Goal: Transaction & Acquisition: Obtain resource

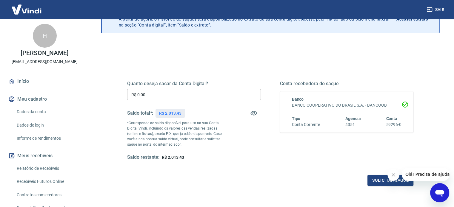
scroll to position [30, 0]
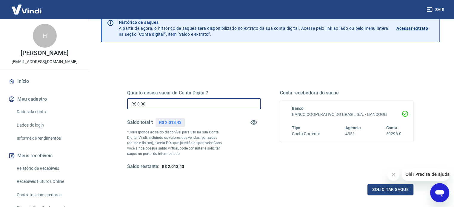
click at [167, 105] on input "R$ 0,00" at bounding box center [194, 103] width 134 height 11
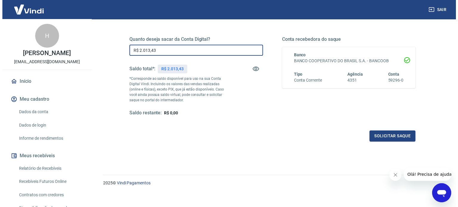
scroll to position [87, 0]
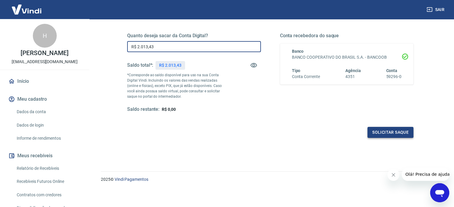
type input "R$ 2.013,43"
click at [385, 129] on button "Solicitar saque" at bounding box center [390, 132] width 46 height 11
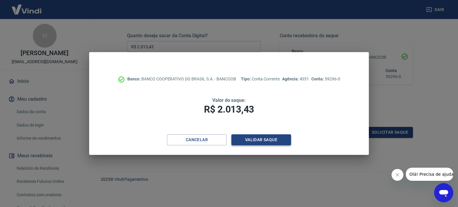
click at [255, 140] on button "Validar saque" at bounding box center [262, 140] width 60 height 11
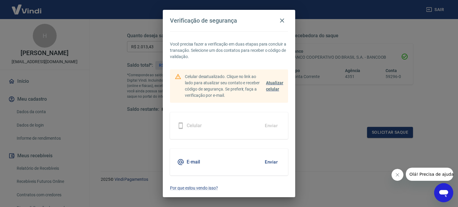
click at [274, 82] on span "Atualizar celular" at bounding box center [274, 86] width 17 height 11
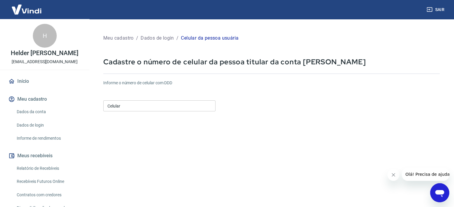
click at [154, 105] on input "Celular" at bounding box center [159, 106] width 112 height 11
type input "(45) 99114-2243"
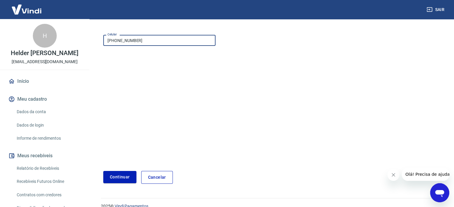
scroll to position [75, 0]
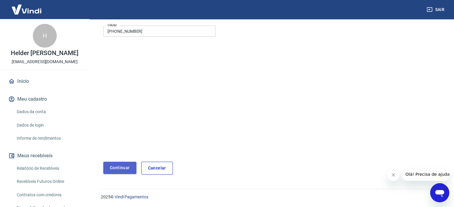
click at [113, 167] on button "Continuar" at bounding box center [119, 168] width 33 height 12
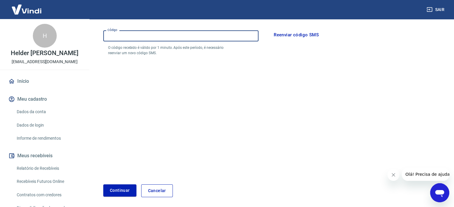
click at [133, 35] on input "Código" at bounding box center [180, 35] width 155 height 11
click at [143, 35] on input "Código" at bounding box center [180, 35] width 155 height 11
type input "118906"
click at [121, 190] on button "Continuar" at bounding box center [119, 191] width 33 height 12
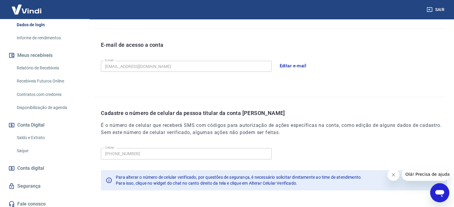
scroll to position [104, 0]
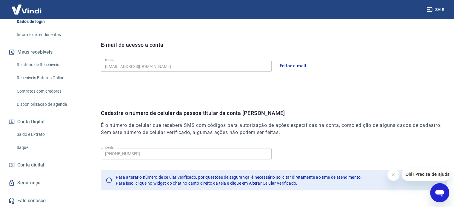
click at [25, 147] on link "Saque" at bounding box center [48, 148] width 68 height 12
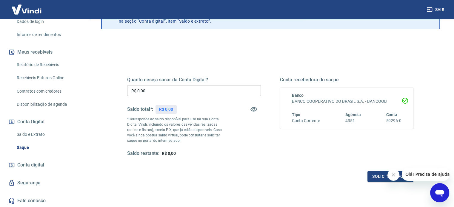
scroll to position [60, 0]
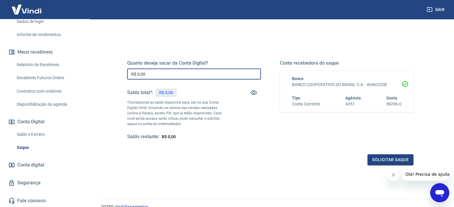
click at [167, 74] on input "R$ 0,00" at bounding box center [194, 74] width 134 height 11
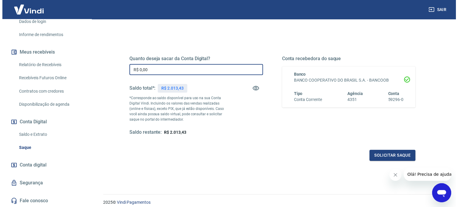
scroll to position [57, 0]
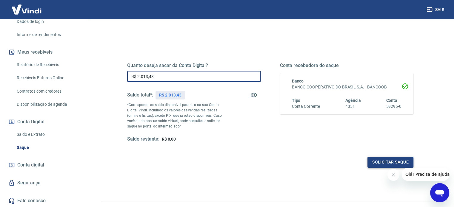
type input "R$ 2.013,43"
click at [382, 161] on button "Solicitar saque" at bounding box center [390, 162] width 46 height 11
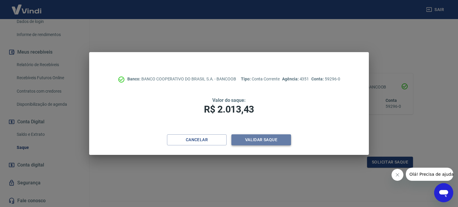
click at [257, 140] on button "Validar saque" at bounding box center [262, 140] width 60 height 11
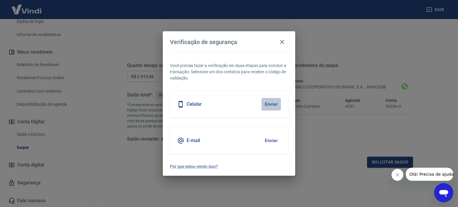
click at [270, 106] on button "Enviar" at bounding box center [271, 104] width 19 height 13
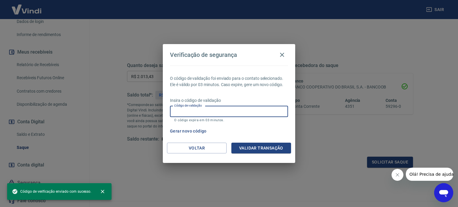
click at [243, 111] on input "Código de validação" at bounding box center [229, 111] width 118 height 11
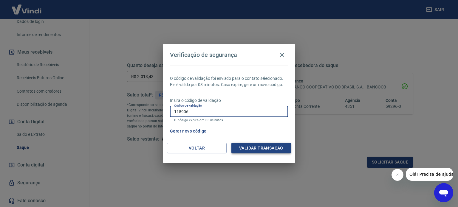
click at [259, 147] on button "Validar transação" at bounding box center [262, 148] width 60 height 11
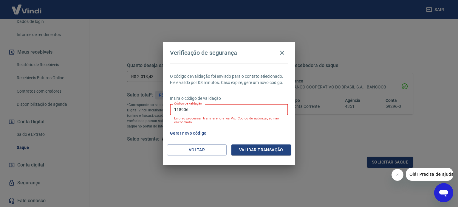
drag, startPoint x: 204, startPoint y: 114, endPoint x: 126, endPoint y: 107, distance: 78.8
click at [126, 107] on div "Verificação de segurança O código de validação foi enviado para o contato selec…" at bounding box center [229, 103] width 458 height 207
type input "442175"
click at [256, 153] on button "Validar transação" at bounding box center [262, 150] width 60 height 11
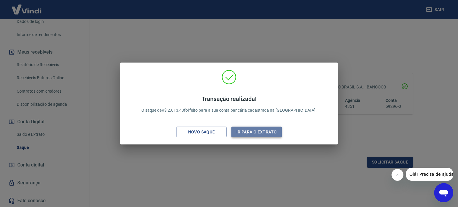
click at [255, 131] on button "Ir para o extrato" at bounding box center [257, 132] width 50 height 11
